Goal: Task Accomplishment & Management: Manage account settings

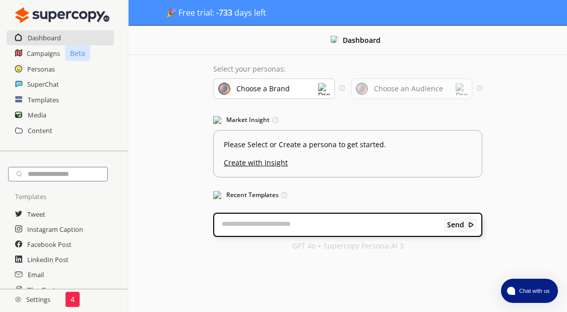
click at [324, 88] on img at bounding box center [324, 89] width 12 height 12
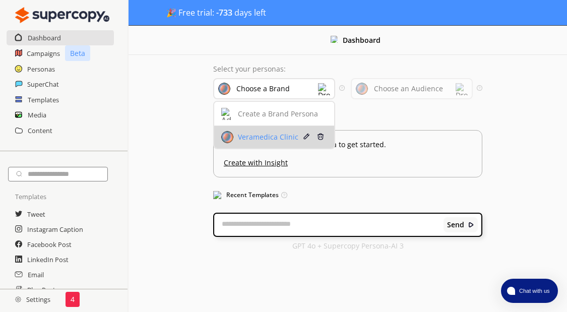
click at [285, 137] on div "Veramedica Clinic" at bounding box center [266, 137] width 63 height 8
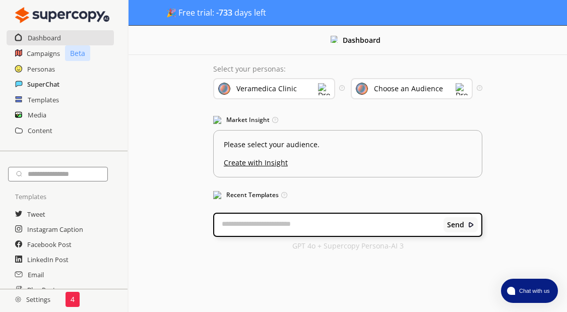
click at [44, 81] on h2 "SuperChat" at bounding box center [43, 84] width 32 height 15
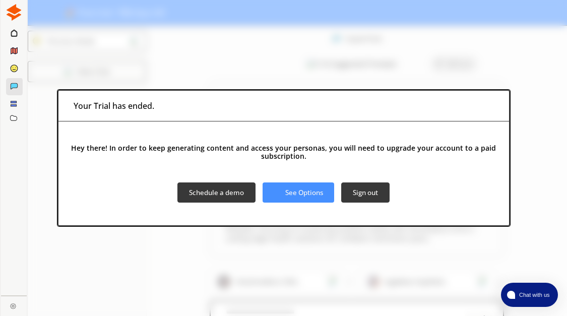
click at [440, 44] on div "Your Trial has ended. Hey there! In order to keep generating content and access…" at bounding box center [283, 158] width 567 height 316
click at [17, 18] on img at bounding box center [14, 12] width 17 height 17
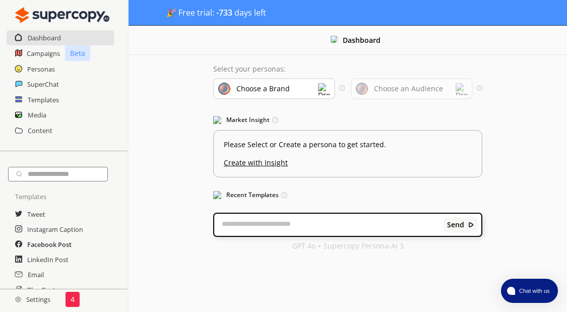
scroll to position [4, 0]
click at [45, 298] on h2 "Settings" at bounding box center [32, 299] width 65 height 20
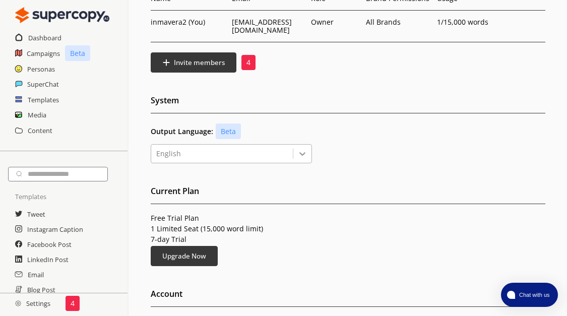
click at [302, 159] on div at bounding box center [302, 154] width 18 height 18
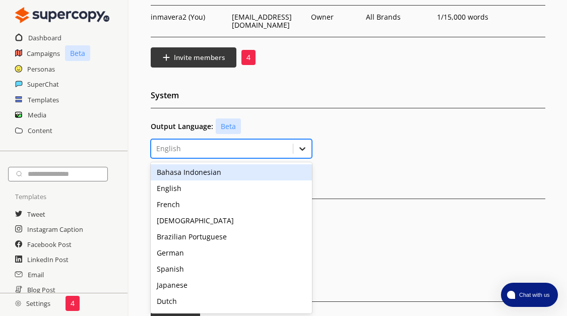
scroll to position [118, 0]
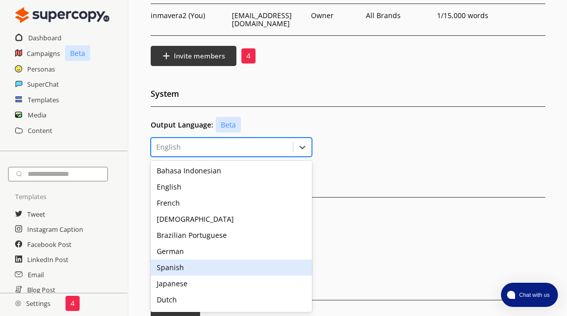
click at [247, 261] on div "Spanish" at bounding box center [231, 267] width 161 height 16
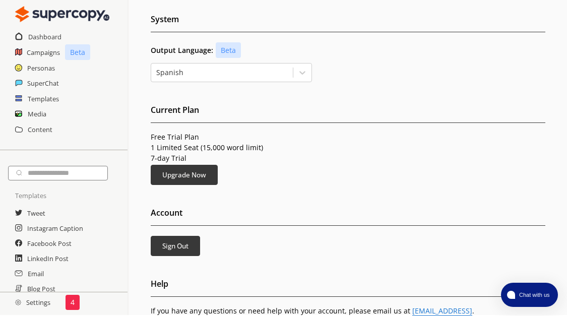
scroll to position [192, 0]
click at [40, 300] on h2 "Settings" at bounding box center [32, 302] width 65 height 20
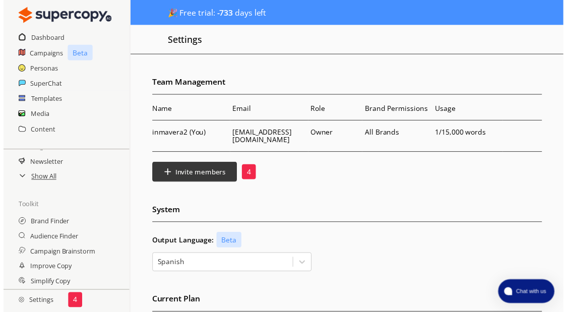
scroll to position [149, 0]
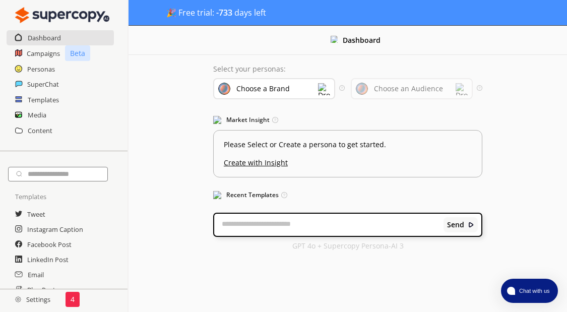
click at [38, 304] on h2 "Settings" at bounding box center [32, 299] width 65 height 20
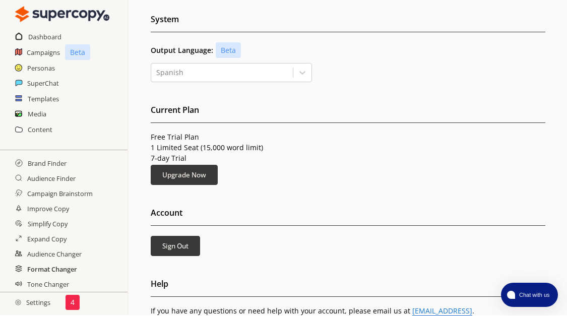
scroll to position [203, 0]
click at [18, 302] on img at bounding box center [18, 302] width 6 height 6
click at [189, 243] on button "Sign Out" at bounding box center [175, 245] width 52 height 21
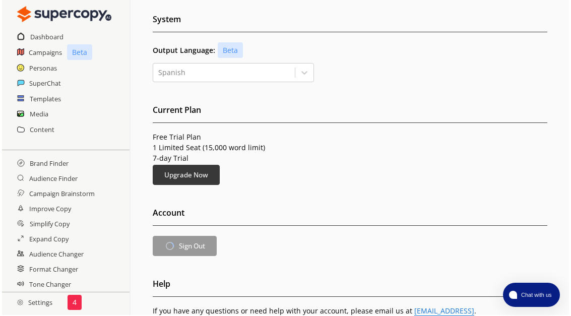
scroll to position [0, 0]
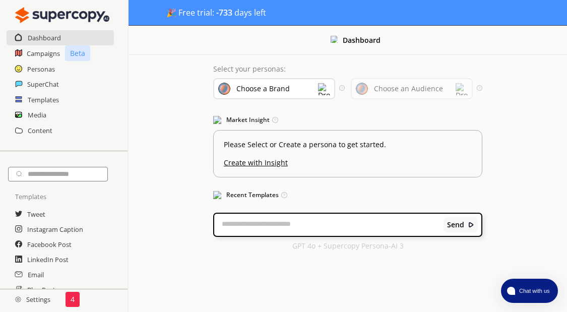
click at [42, 303] on h2 "Settings" at bounding box center [32, 299] width 65 height 20
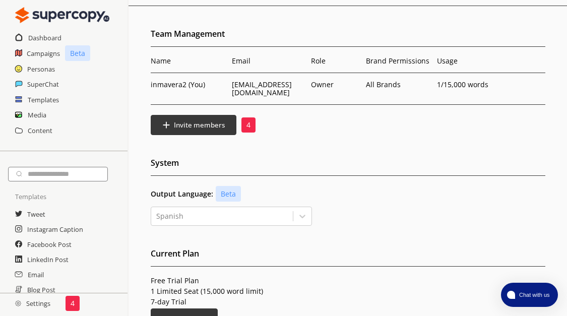
scroll to position [52, 0]
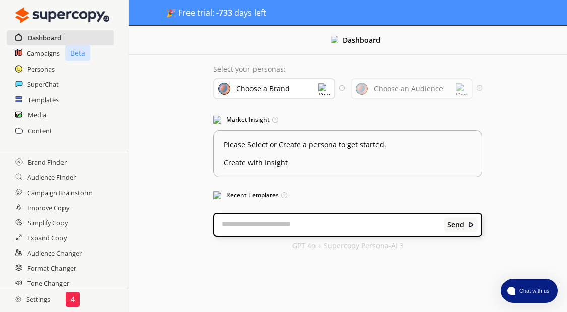
click at [56, 37] on h2 "Dashboard" at bounding box center [45, 37] width 34 height 15
click at [40, 303] on h2 "Settings" at bounding box center [32, 299] width 65 height 20
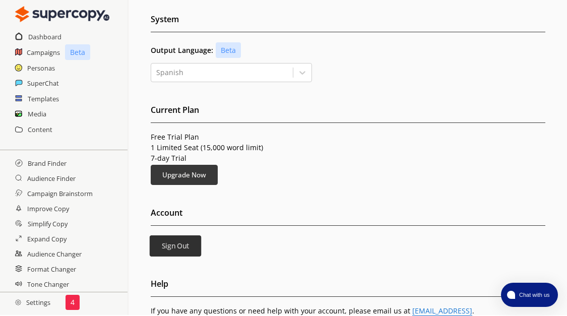
scroll to position [192, 0]
click at [185, 242] on b "Sign Out" at bounding box center [175, 246] width 28 height 10
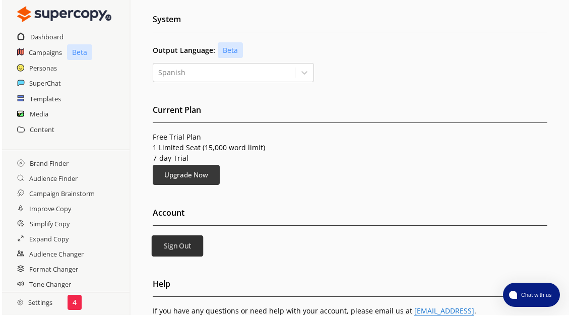
scroll to position [0, 0]
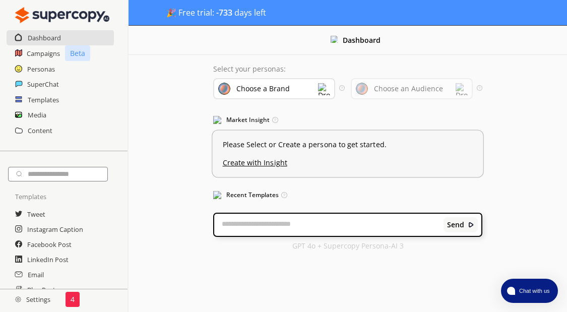
click at [258, 163] on u "Create with Insight" at bounding box center [347, 160] width 250 height 13
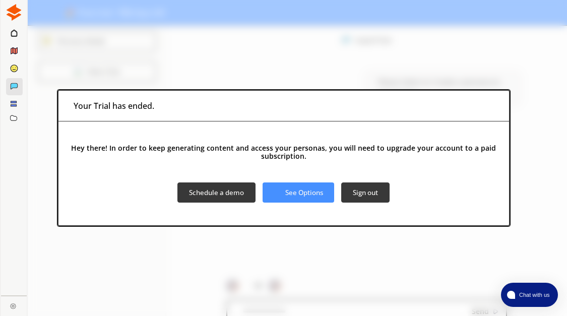
click at [14, 304] on img at bounding box center [13, 306] width 6 height 6
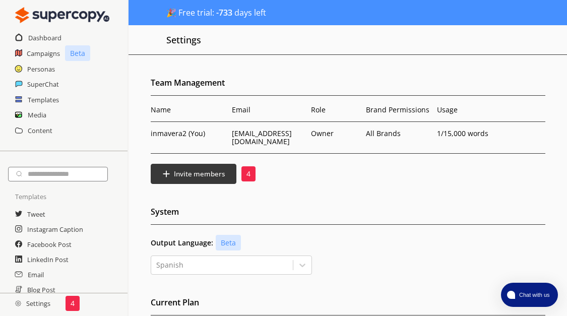
click at [33, 297] on h2 "Settings" at bounding box center [32, 303] width 65 height 20
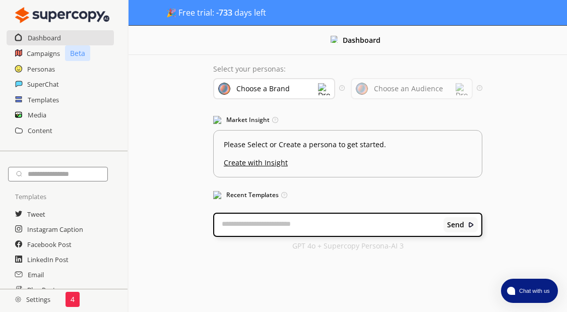
click at [89, 40] on div "Dashboard" at bounding box center [61, 37] width 108 height 15
click at [21, 297] on h2 "Settings" at bounding box center [32, 299] width 65 height 20
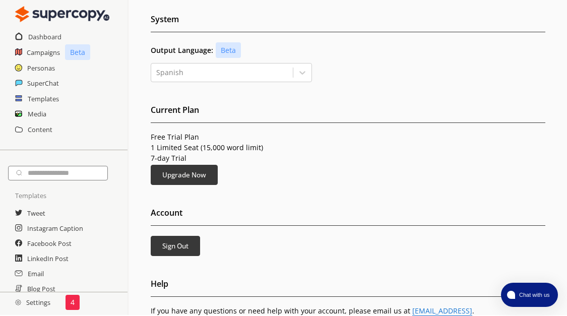
scroll to position [192, 0]
click at [182, 243] on b "Sign Out" at bounding box center [175, 246] width 28 height 10
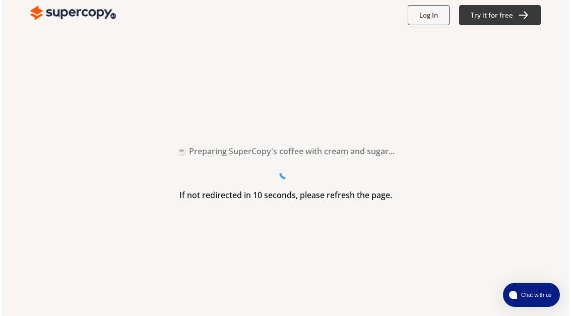
scroll to position [0, 0]
